Goal: Navigation & Orientation: Find specific page/section

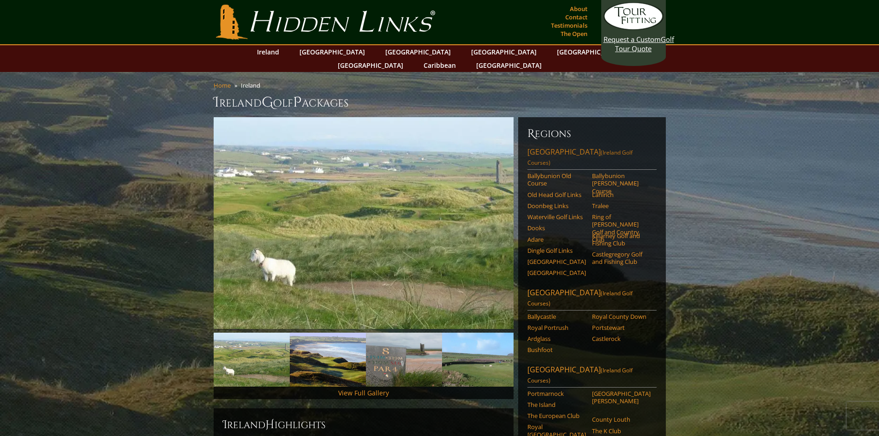
click at [573, 147] on link "[GEOGRAPHIC_DATA] ([GEOGRAPHIC_DATA] Golf Courses)" at bounding box center [592, 158] width 129 height 23
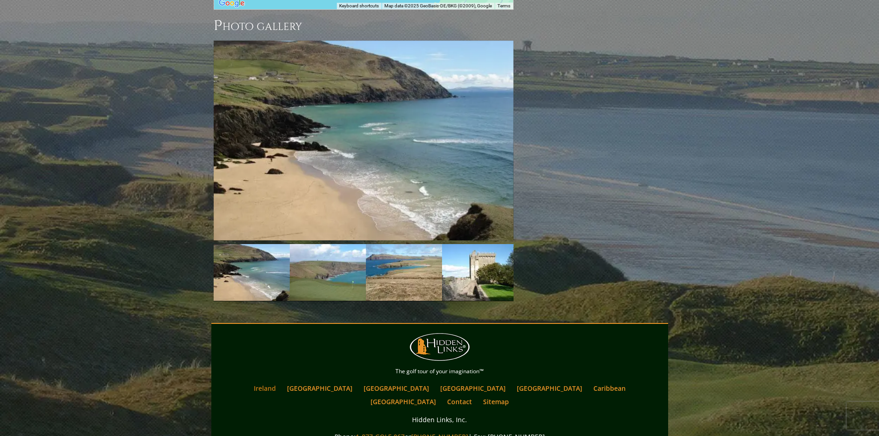
scroll to position [1046, 0]
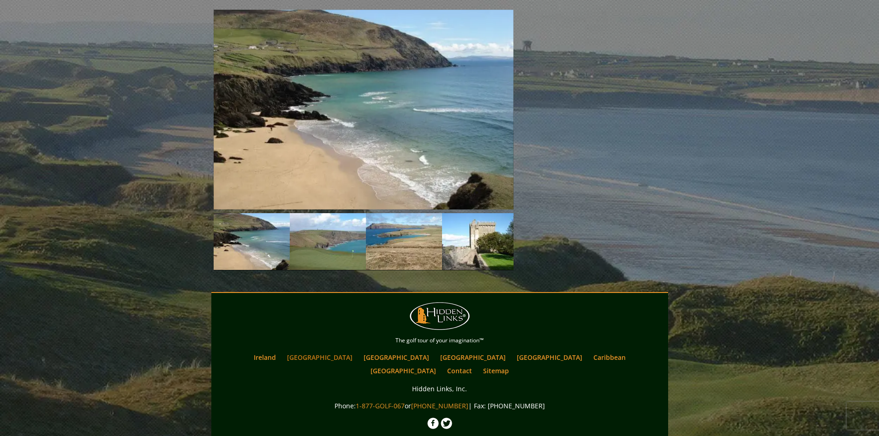
click at [335, 351] on link "[GEOGRAPHIC_DATA]" at bounding box center [319, 357] width 75 height 13
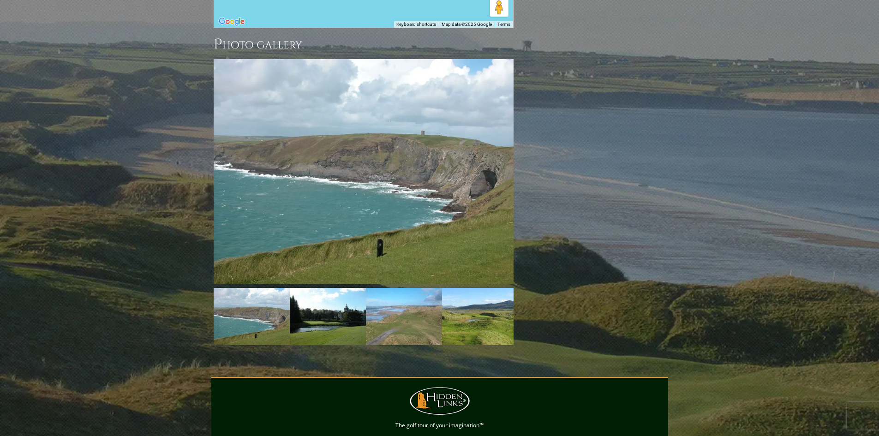
scroll to position [1246, 0]
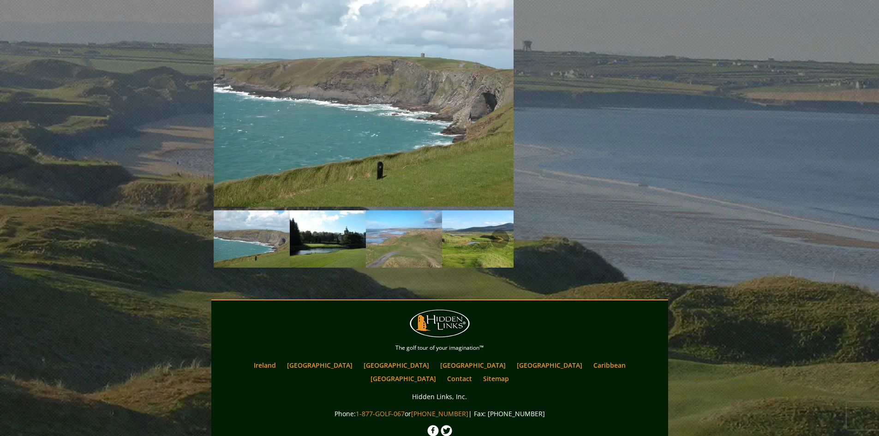
click at [252, 210] on img at bounding box center [252, 238] width 76 height 57
click at [319, 214] on img at bounding box center [328, 238] width 76 height 57
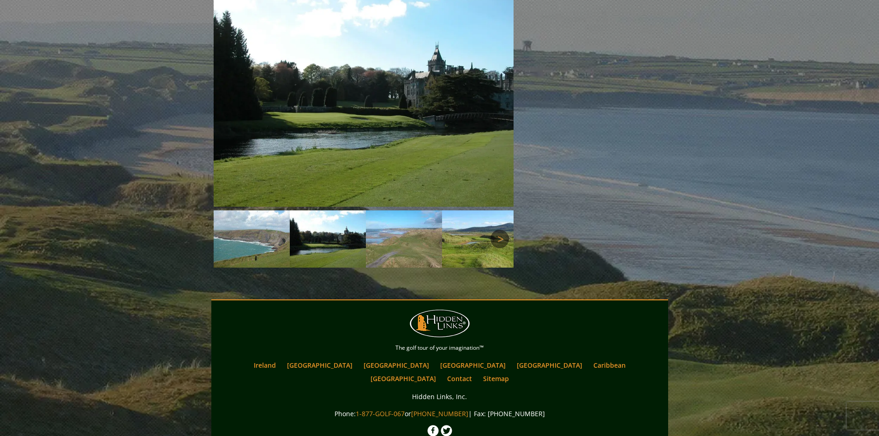
click at [498, 230] on link "Next" at bounding box center [500, 239] width 18 height 18
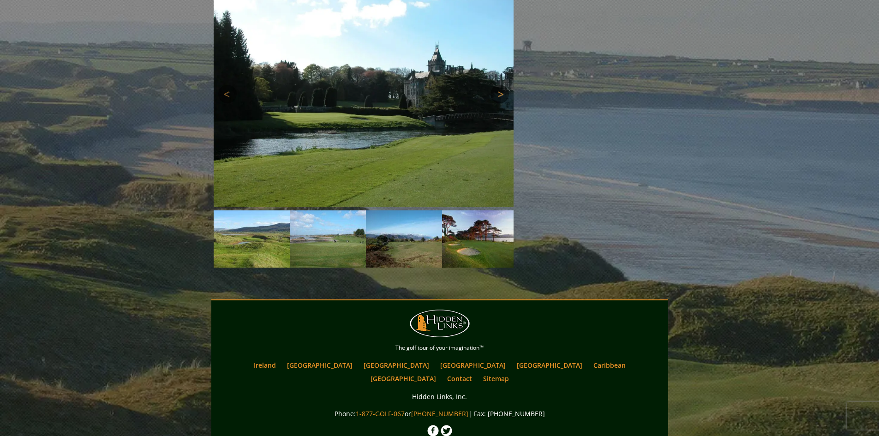
click at [503, 85] on link "Next" at bounding box center [500, 94] width 18 height 18
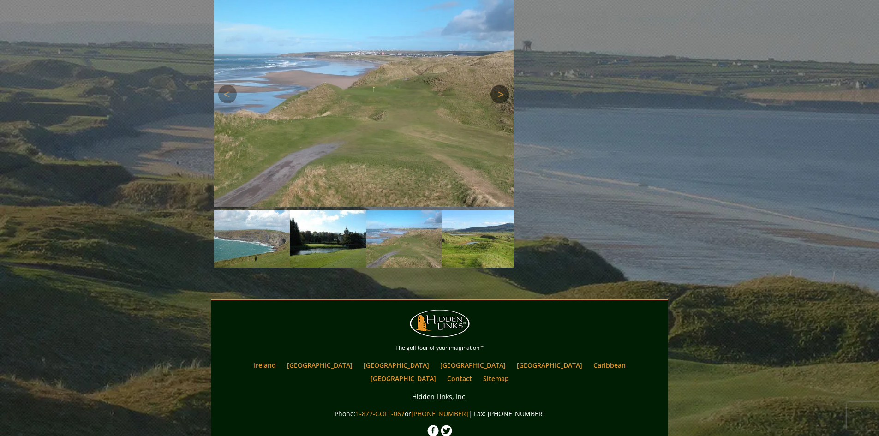
click at [499, 85] on link "Next" at bounding box center [500, 94] width 18 height 18
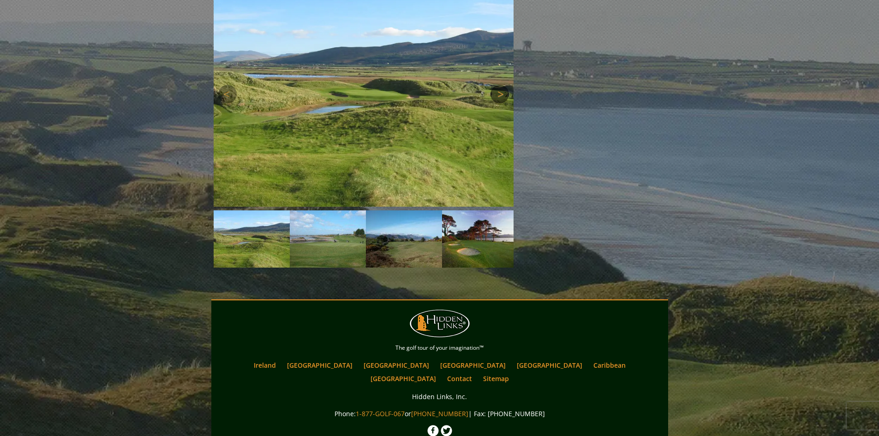
click at [499, 85] on link "Next" at bounding box center [500, 94] width 18 height 18
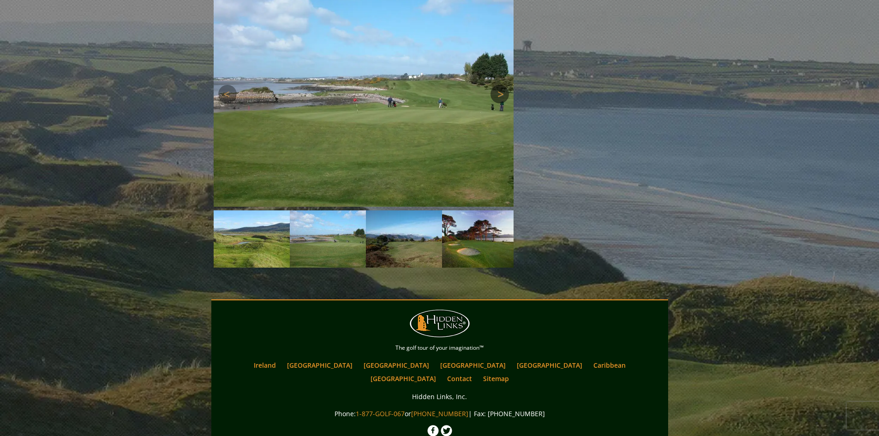
click at [497, 85] on link "Next" at bounding box center [500, 94] width 18 height 18
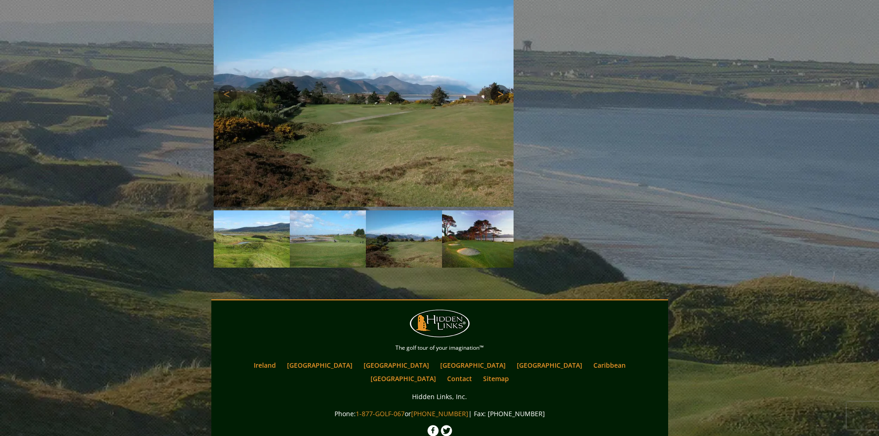
click at [497, 85] on link "Next" at bounding box center [500, 94] width 18 height 18
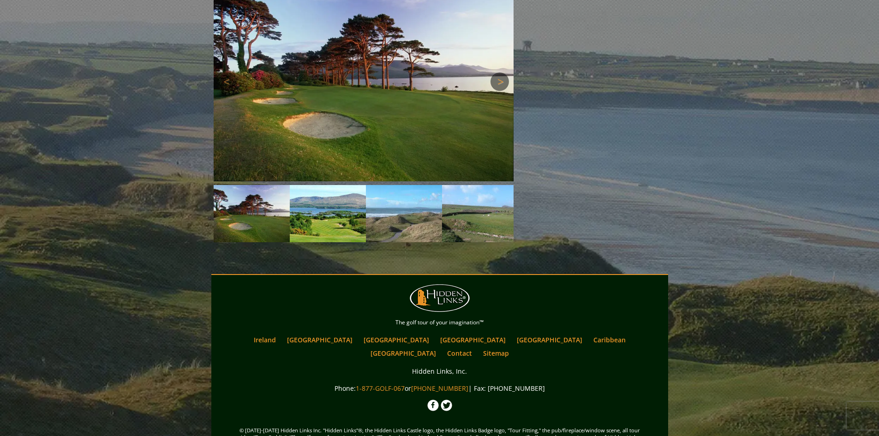
click at [497, 60] on img at bounding box center [364, 82] width 300 height 200
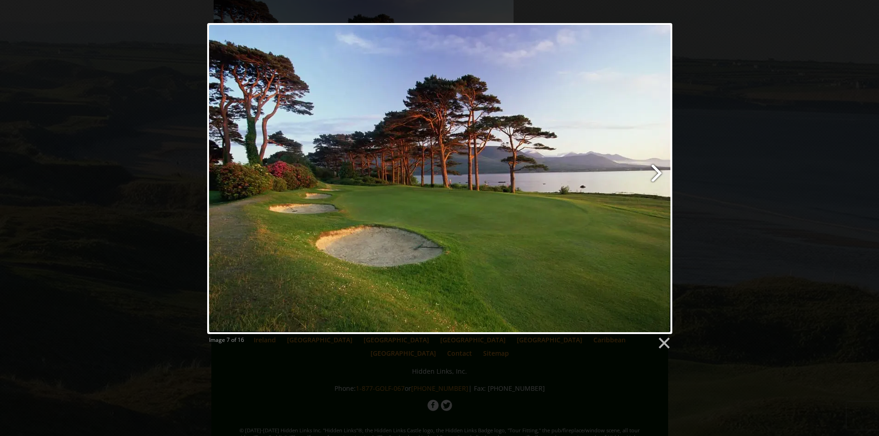
click at [656, 174] on link at bounding box center [523, 178] width 298 height 311
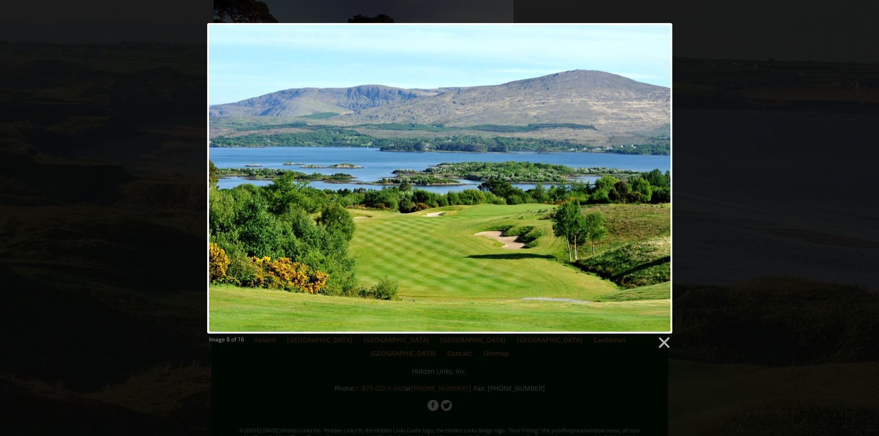
click at [656, 174] on link at bounding box center [523, 178] width 298 height 311
